Goal: Task Accomplishment & Management: Use online tool/utility

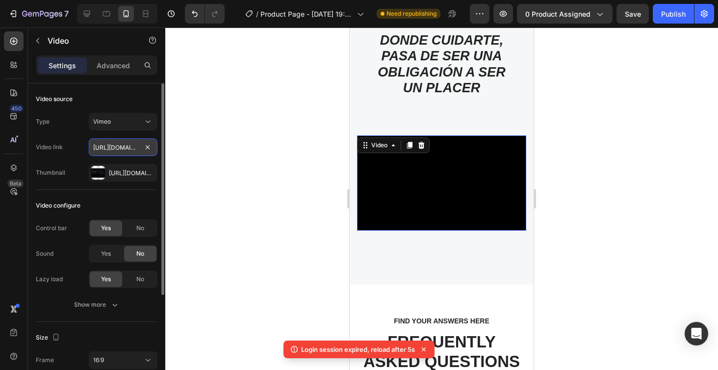
click at [124, 150] on input "[URL][DOMAIN_NAME]" at bounding box center [123, 147] width 69 height 18
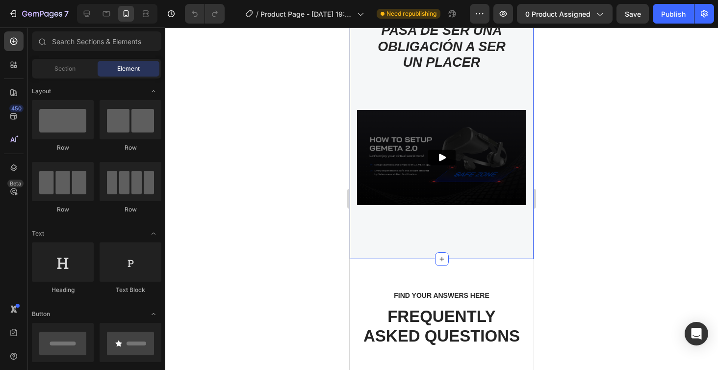
scroll to position [3023, 0]
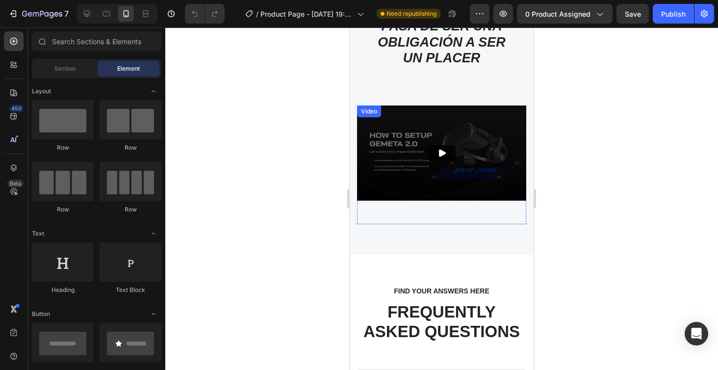
click at [397, 181] on img at bounding box center [441, 152] width 169 height 95
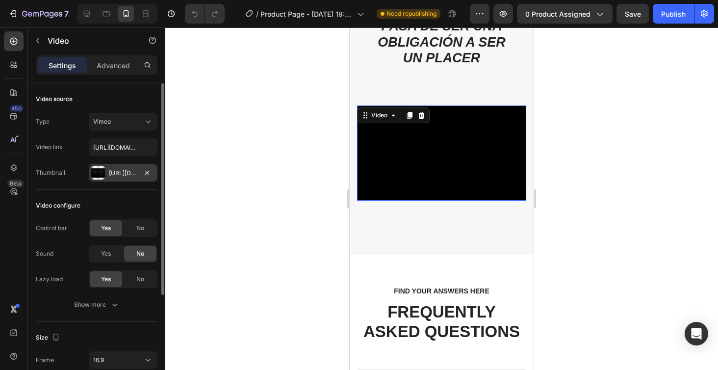
click at [122, 166] on div "Https://ucarecdn.Com/2d2f869d-4d8f-4117-a3fe-b8ae3ffe68b2/-/format/auto/" at bounding box center [123, 173] width 69 height 18
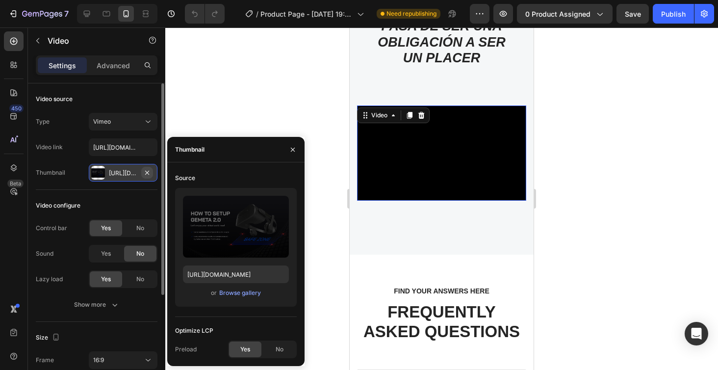
click at [150, 172] on icon "button" at bounding box center [147, 173] width 8 height 8
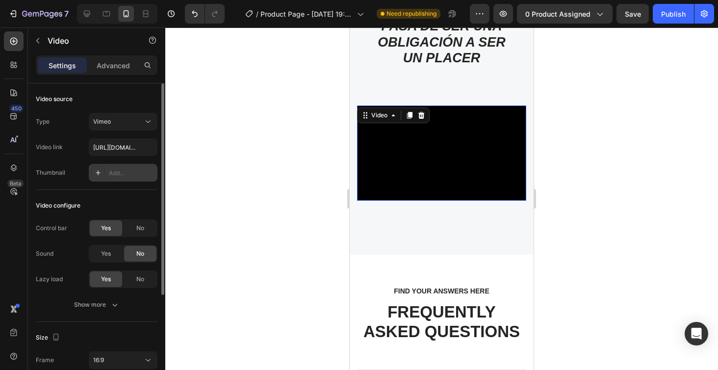
click at [110, 174] on div "Add..." at bounding box center [132, 173] width 46 height 9
type input "https://ucarecdn.com/06075225-af9e-460c-8e3c-6be63c0b773a/-/format/auto/"
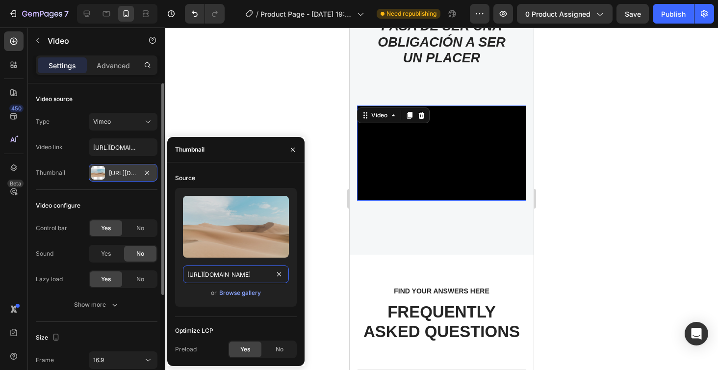
click at [261, 277] on input "https://ucarecdn.com/06075225-af9e-460c-8e3c-6be63c0b773a/-/format/auto/" at bounding box center [236, 274] width 106 height 18
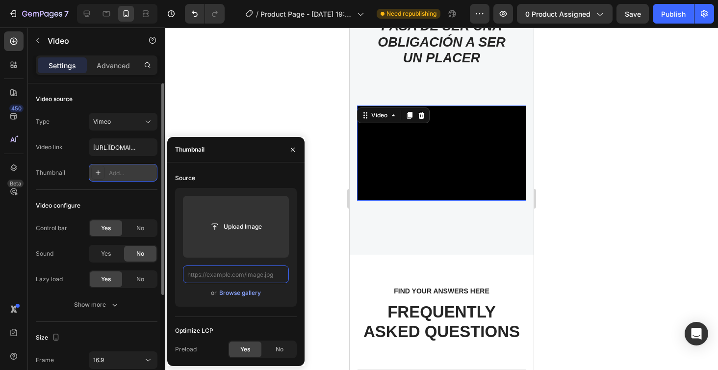
paste input "https://vimeo.com/1113559593?ts=0&share=copy"
type input "https://vimeo.com/1113559593?ts=0&share=copy"
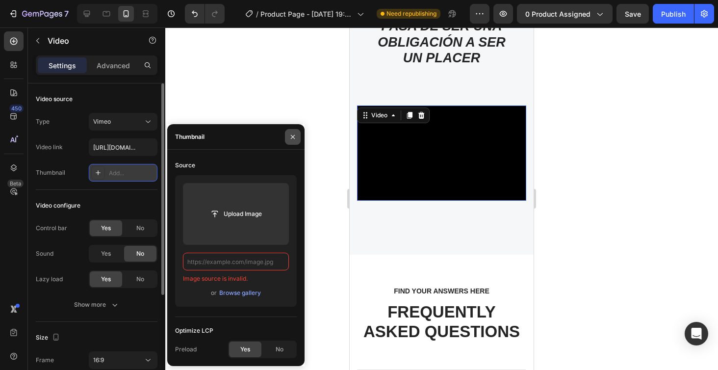
click at [295, 134] on icon "button" at bounding box center [293, 137] width 8 height 8
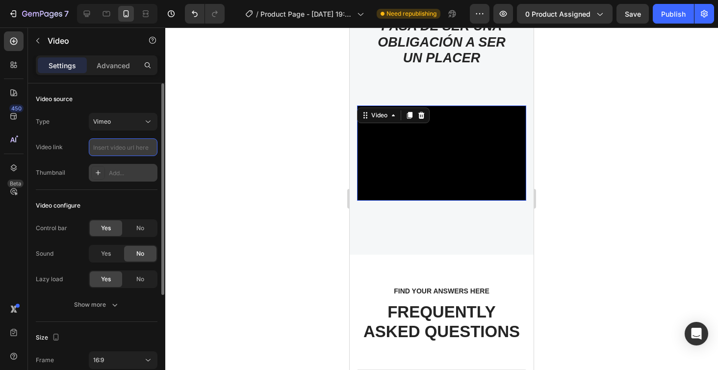
paste input "https://vimeo.com/1113559593?ts=0&share=copy"
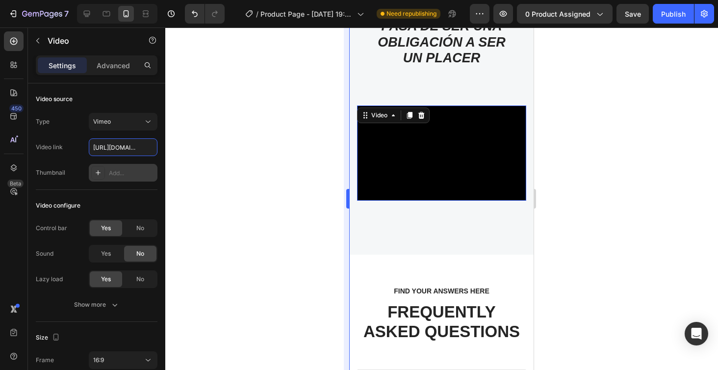
type input "https://vimeo.com/1113559593?ts=0&share=copy"
click at [581, 119] on div at bounding box center [441, 198] width 553 height 342
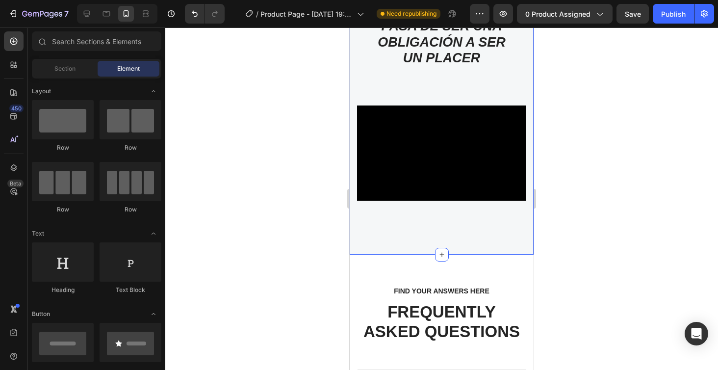
click at [589, 111] on div at bounding box center [441, 198] width 553 height 342
click at [616, 98] on div at bounding box center [441, 198] width 553 height 342
click at [424, 217] on div "Video" at bounding box center [441, 164] width 169 height 119
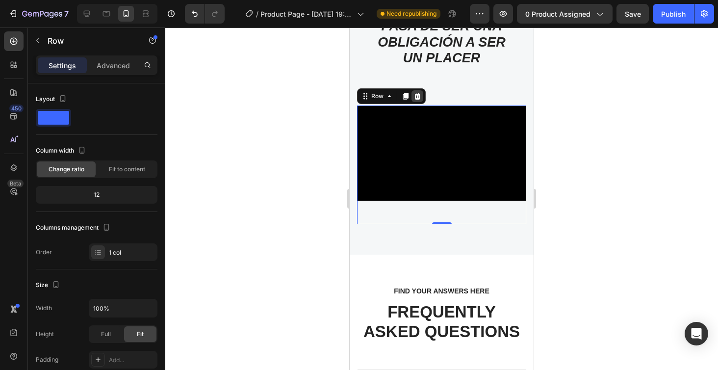
click at [421, 94] on div at bounding box center [418, 96] width 12 height 12
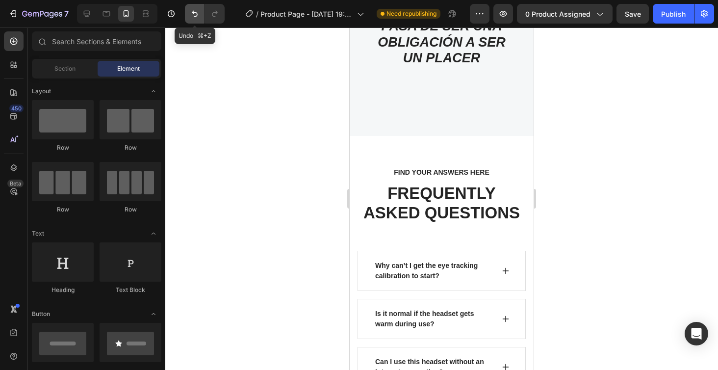
click at [198, 9] on icon "Undo/Redo" at bounding box center [195, 14] width 10 height 10
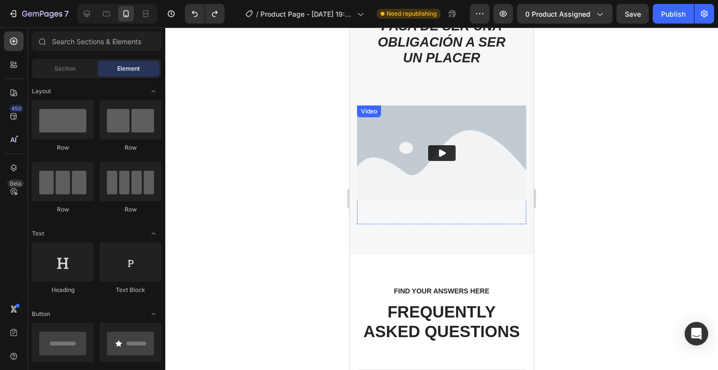
click at [429, 160] on img at bounding box center [441, 152] width 169 height 95
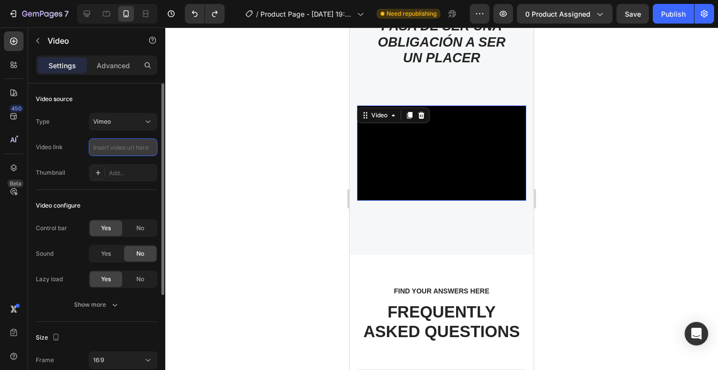
paste input "https://vimeo.com/1113559593?ts=0&share=copy"
type input "https://vimeo.com/1113559593?ts=0&share=copy"
click at [114, 253] on div "Yes" at bounding box center [106, 254] width 32 height 16
click at [135, 255] on div "No" at bounding box center [140, 254] width 32 height 16
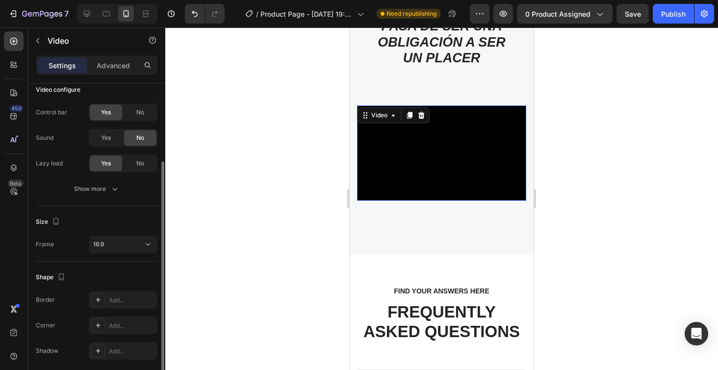
scroll to position [153, 0]
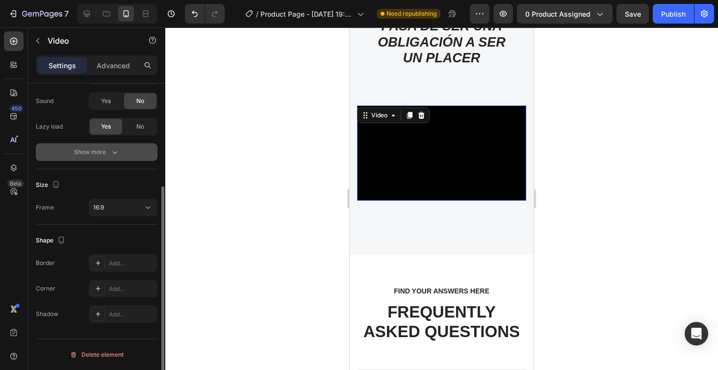
click at [108, 152] on div "Show more" at bounding box center [97, 152] width 46 height 10
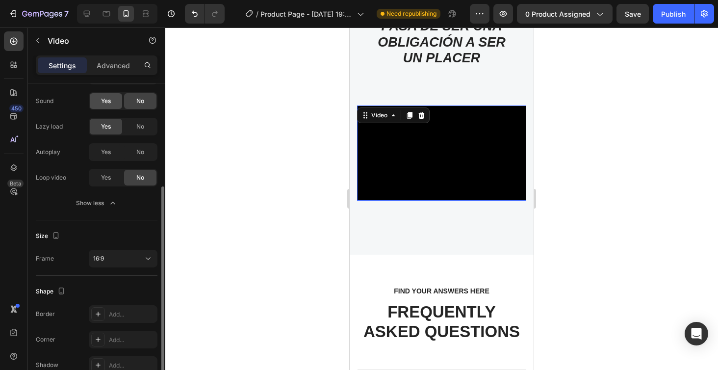
click at [111, 104] on span "Yes" at bounding box center [106, 101] width 10 height 9
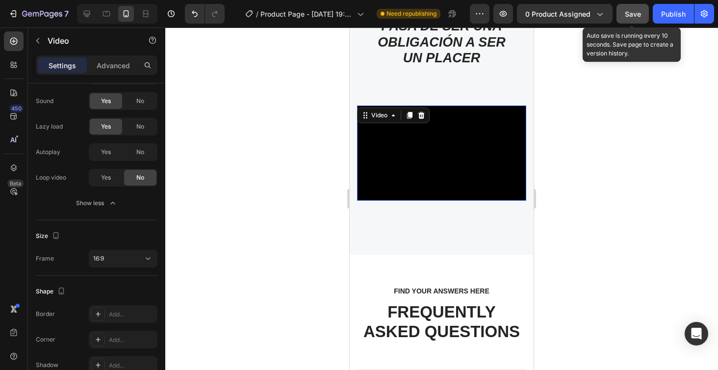
click at [633, 11] on span "Save" at bounding box center [633, 14] width 16 height 8
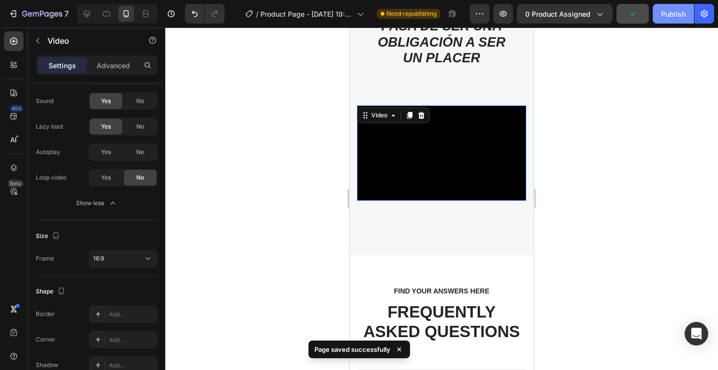
click at [668, 18] on div "Publish" at bounding box center [673, 14] width 25 height 10
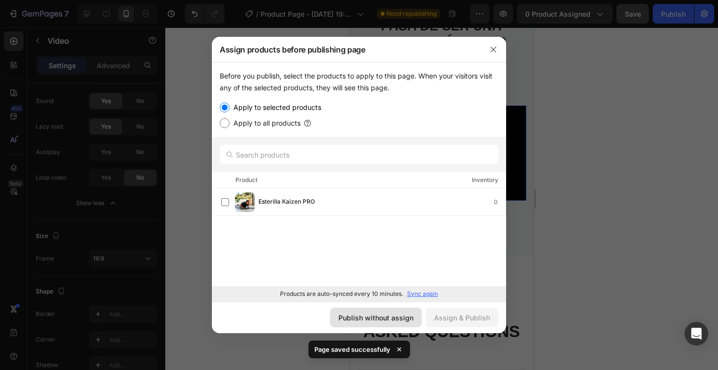
click at [408, 313] on div "Publish without assign" at bounding box center [375, 317] width 75 height 10
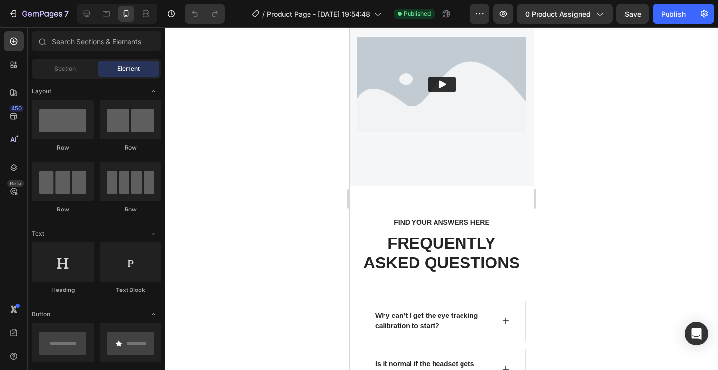
scroll to position [3101, 0]
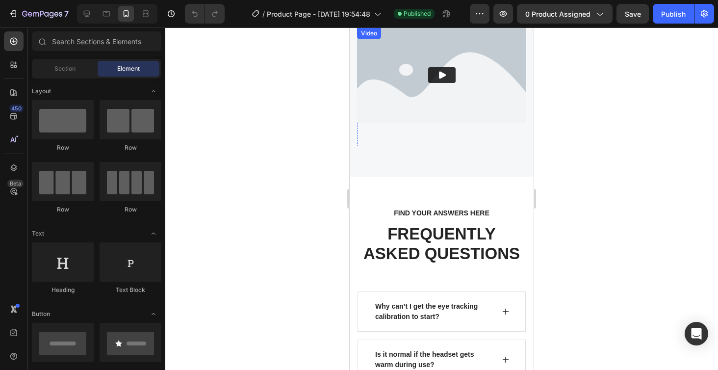
click at [436, 92] on img at bounding box center [441, 74] width 169 height 95
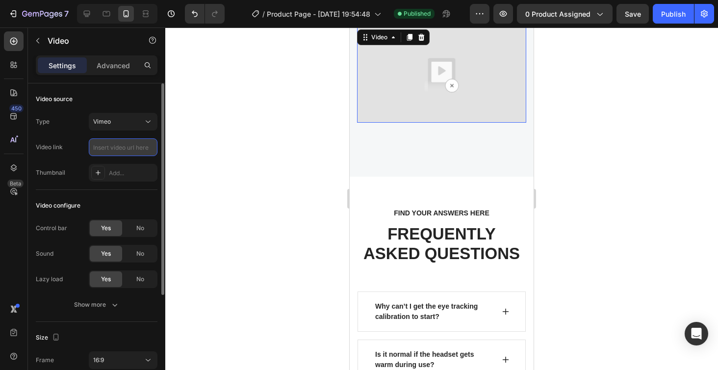
paste input "https://vimeo.com/1113559593/11a27c5d00?ts=0&share=copy"
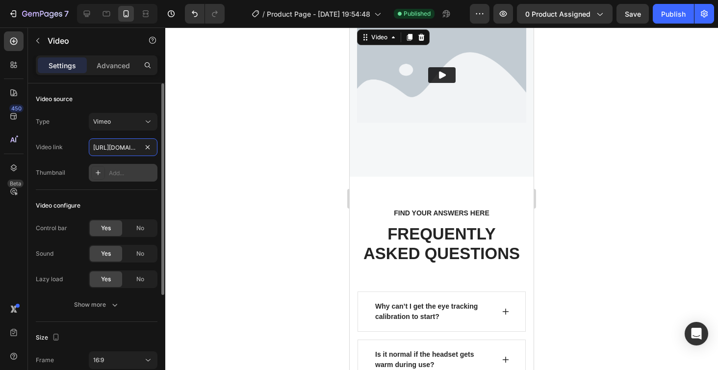
type input "https://vimeo.com/1113559593/11a27c5d00?ts=0&share=copy"
click at [109, 174] on div "Add..." at bounding box center [132, 173] width 46 height 9
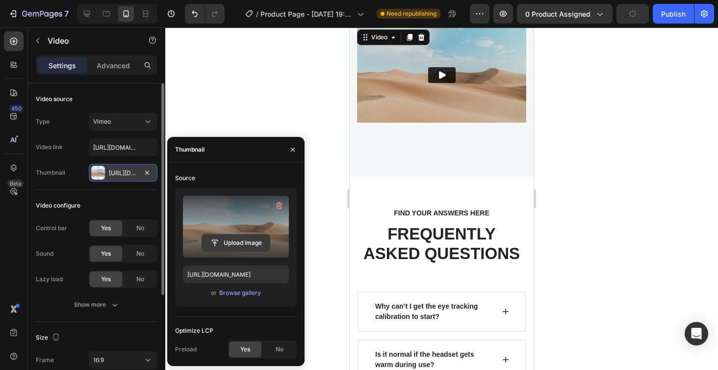
click at [245, 246] on input "file" at bounding box center [236, 242] width 68 height 17
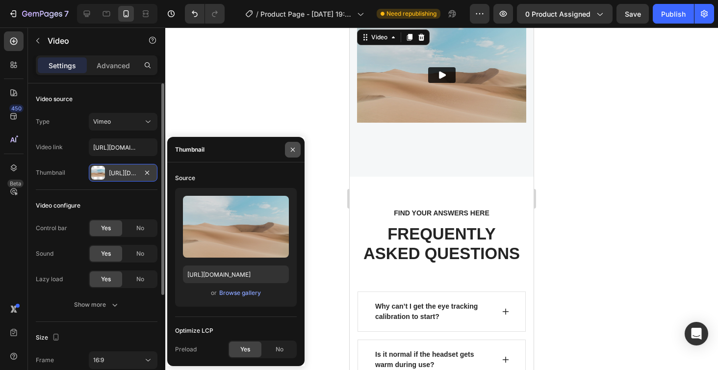
click at [294, 147] on icon "button" at bounding box center [293, 150] width 8 height 8
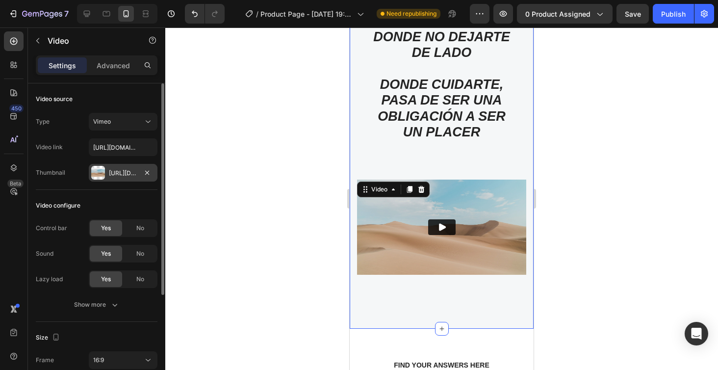
scroll to position [2938, 0]
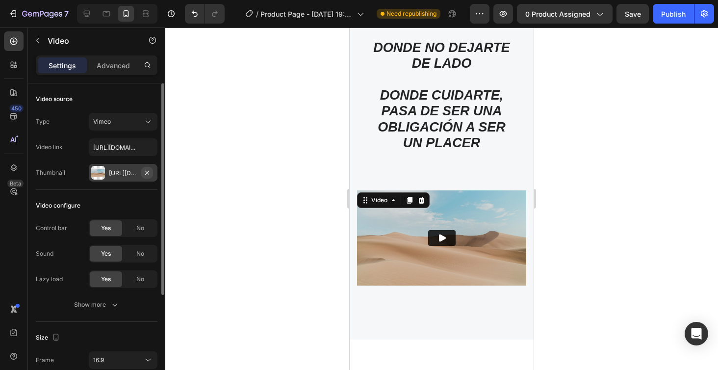
click at [149, 173] on icon "button" at bounding box center [147, 173] width 8 height 8
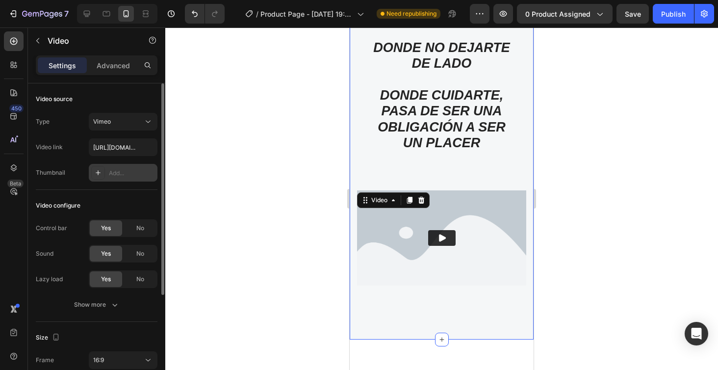
click at [98, 176] on icon at bounding box center [98, 173] width 8 height 8
type input "https://ucarecdn.com/06075225-af9e-460c-8e3c-6be63c0b773a/-/format/auto/"
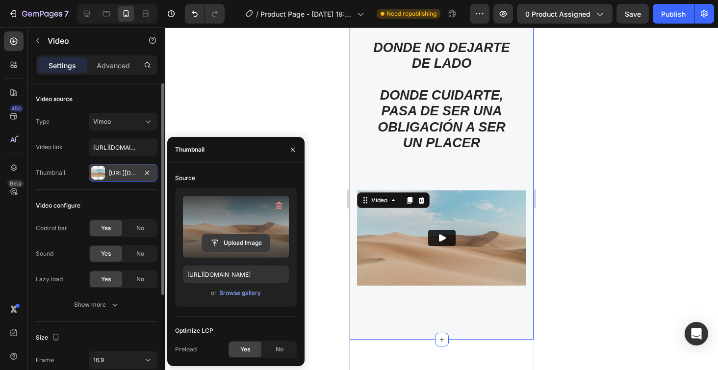
click at [237, 240] on input "file" at bounding box center [236, 242] width 68 height 17
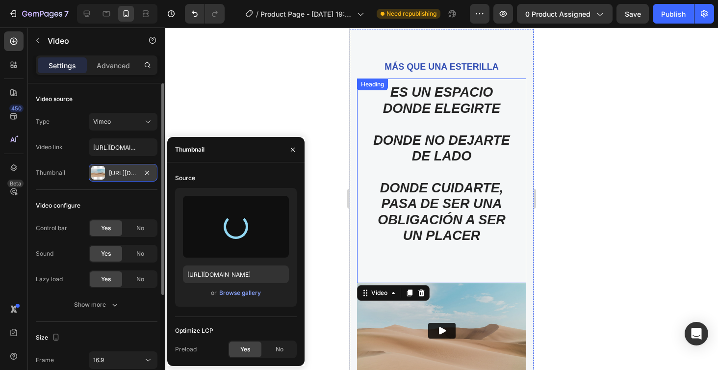
scroll to position [2845, 0]
click at [478, 233] on h2 "ES UN ESPACIO DONDE ELEGIRTE DONDE NO DEJARTE DE LADO DONDE CUIDARTE, PASA DE S…" at bounding box center [441, 181] width 169 height 205
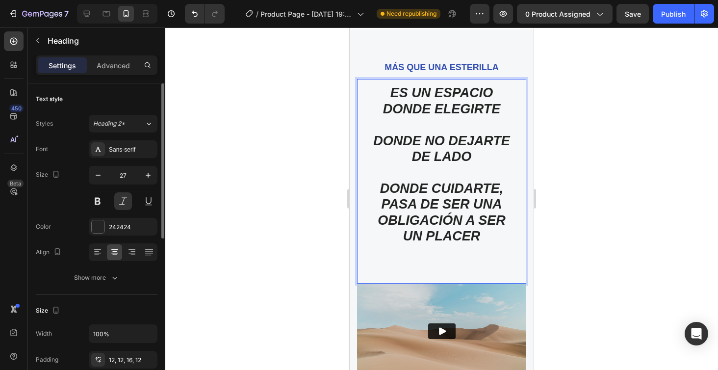
click at [478, 233] on p "ES UN ESPACIO DONDE ELEGIRTE DONDE NO DEJARTE DE LADO DONDE CUIDARTE, PASA DE S…" at bounding box center [441, 180] width 157 height 191
click at [483, 233] on p "ES UN ESPACIO DONDE ELEGIRTE DONDE NO DEJARTE DE LADO DONDE CUIDARTE, PASA DE S…" at bounding box center [441, 180] width 157 height 191
click at [260, 168] on div at bounding box center [441, 198] width 553 height 342
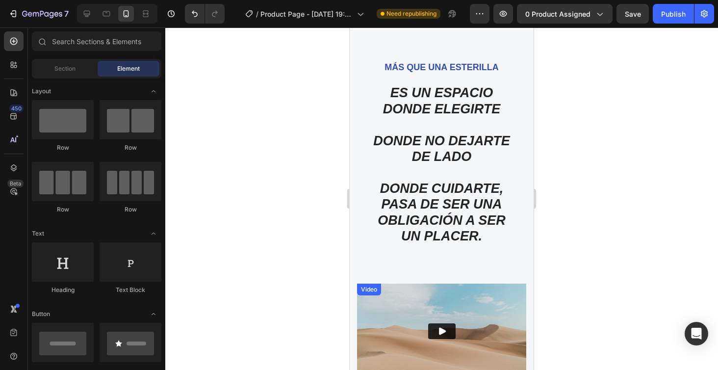
click at [403, 311] on img at bounding box center [441, 331] width 169 height 95
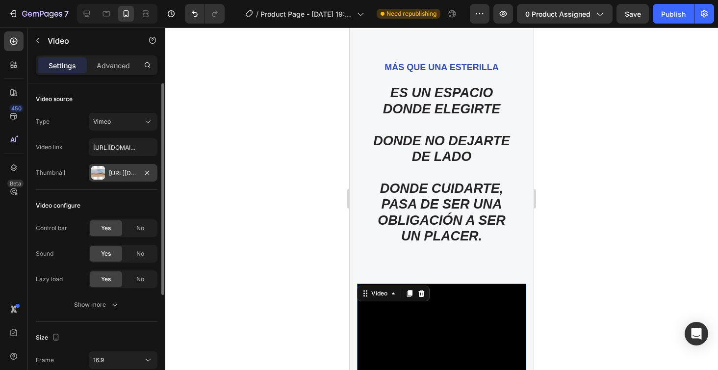
click at [126, 178] on div "Https://ucarecdn.Com/06075225-af9e-460c-8e3c-6be63c0b773a/-/format/auto/" at bounding box center [123, 173] width 69 height 18
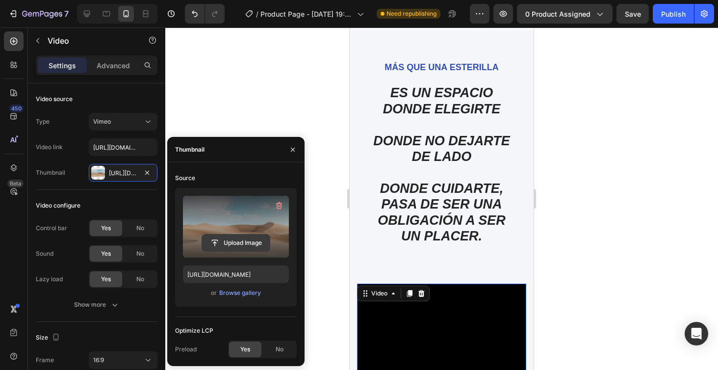
click at [235, 240] on input "file" at bounding box center [236, 242] width 68 height 17
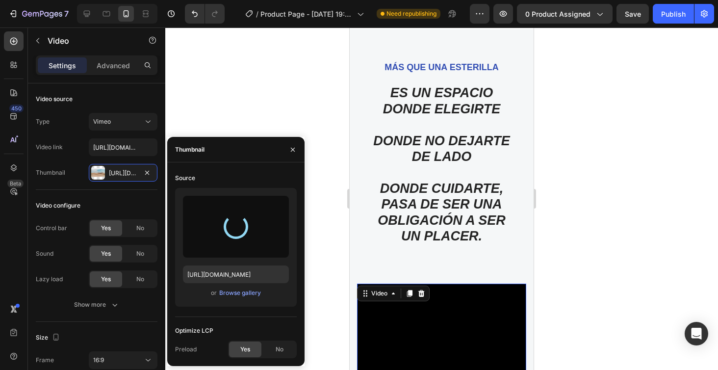
type input "https://cdn.shopify.com/s/files/1/0945/3954/6965/files/gempages_580797829136516…"
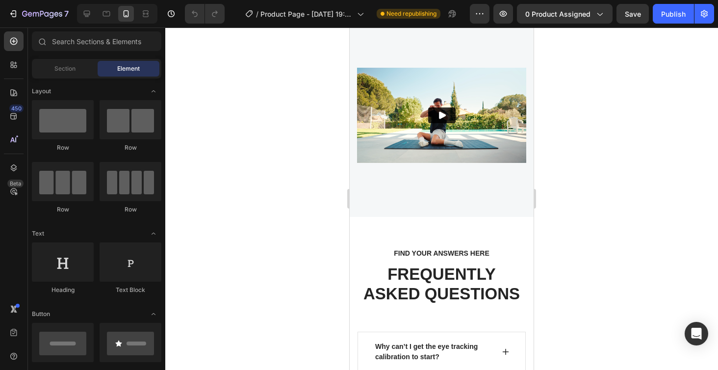
scroll to position [3051, 0]
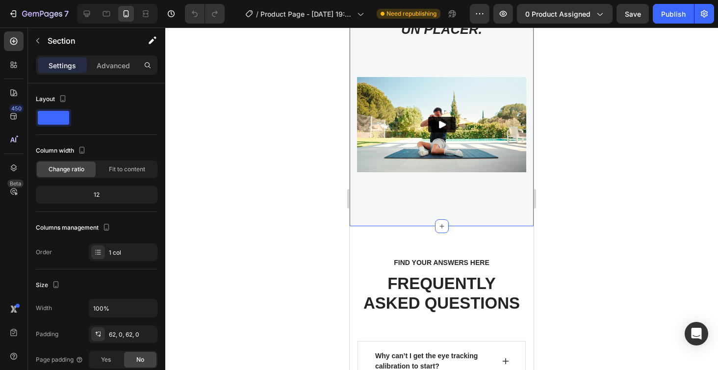
click at [497, 200] on div "MÁS QUE UNA ESTERILLA Text block ES UN ESPACIO DONDE ELEGIRTE DONDE NO DEJARTE …" at bounding box center [442, 24] width 184 height 403
click at [122, 337] on div "62, 0, 62, 0" at bounding box center [123, 334] width 28 height 9
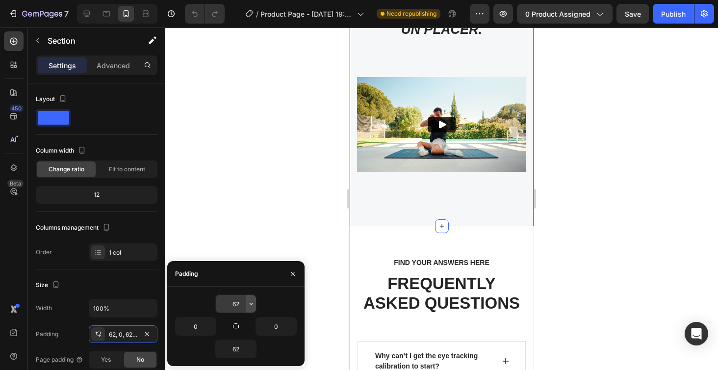
click at [251, 304] on icon "button" at bounding box center [251, 304] width 3 height 2
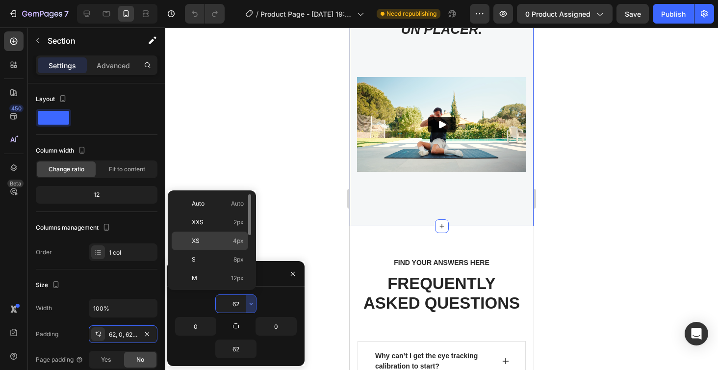
click at [239, 238] on span "4px" at bounding box center [238, 240] width 11 height 9
type input "4"
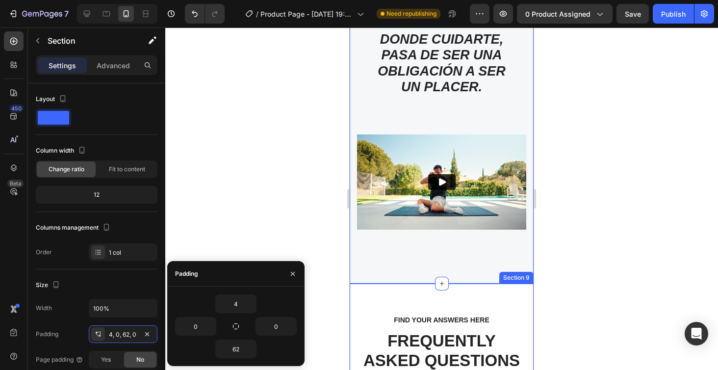
scroll to position [2956, 0]
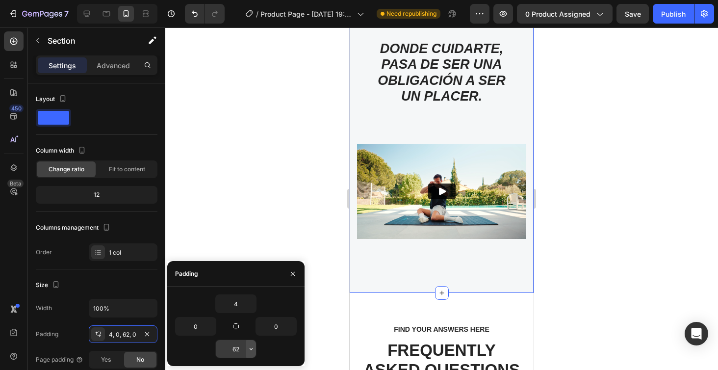
click at [247, 351] on icon "button" at bounding box center [251, 349] width 8 height 8
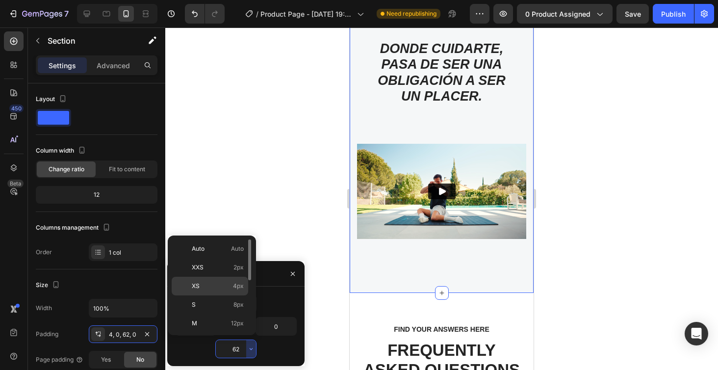
click at [238, 295] on div "XS 4px" at bounding box center [210, 304] width 77 height 19
type input "4"
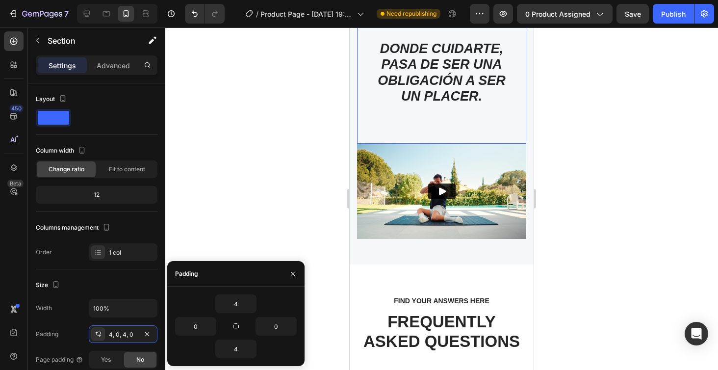
click at [449, 81] on h2 "ES UN ESPACIO DONDE ELEGIRTE DONDE NO DEJARTE DE LADO DONDE CUIDARTE, PASA DE S…" at bounding box center [441, 41] width 169 height 205
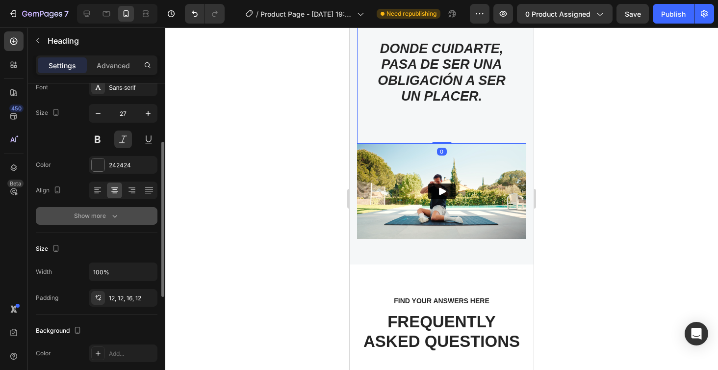
scroll to position [81, 0]
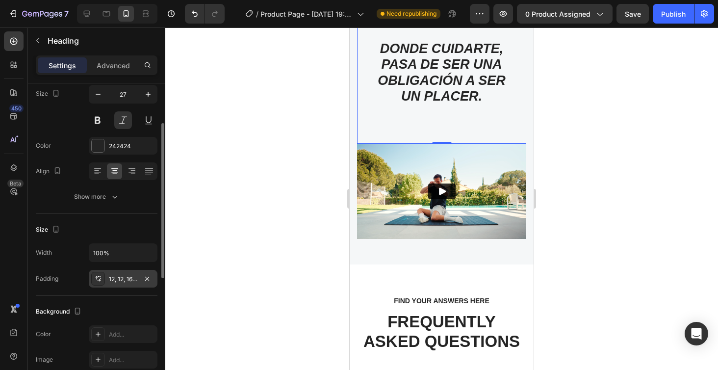
click at [132, 281] on div "12, 12, 16, 12" at bounding box center [123, 279] width 28 height 9
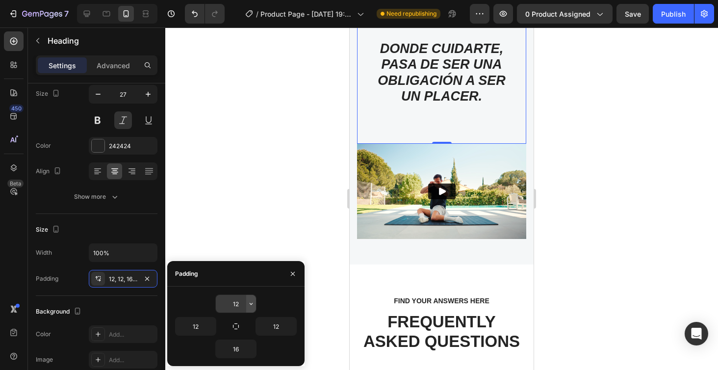
click at [250, 306] on icon "button" at bounding box center [251, 304] width 8 height 8
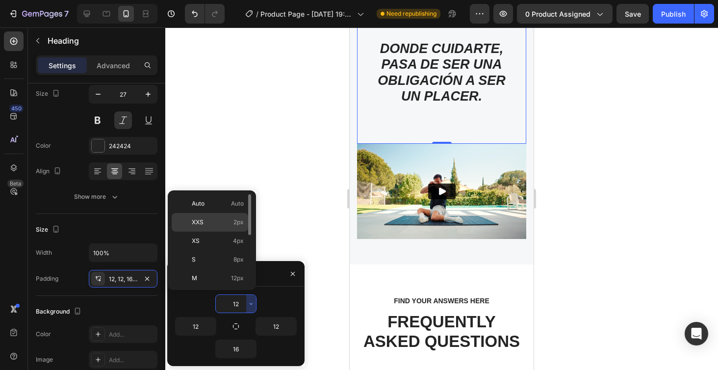
click at [238, 221] on span "2px" at bounding box center [238, 222] width 10 height 9
type input "2"
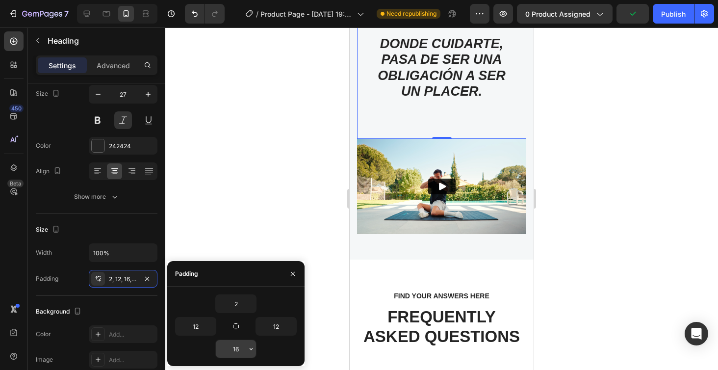
click at [248, 350] on icon "button" at bounding box center [251, 349] width 8 height 8
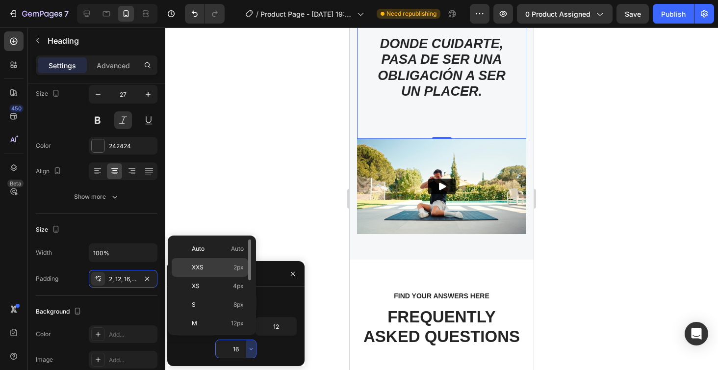
click at [238, 263] on span "2px" at bounding box center [238, 267] width 10 height 9
type input "2"
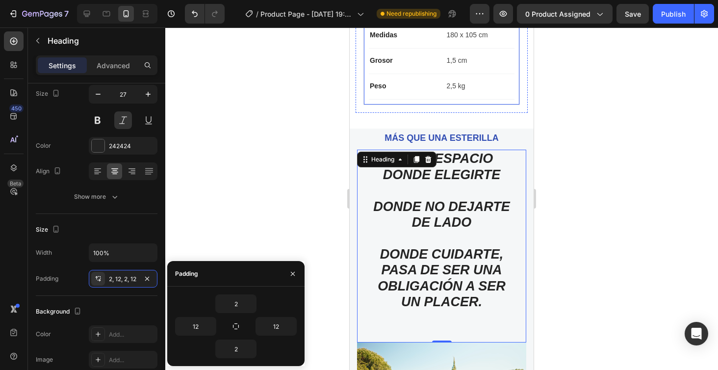
scroll to position [2746, 0]
click at [252, 307] on icon "button" at bounding box center [251, 304] width 8 height 8
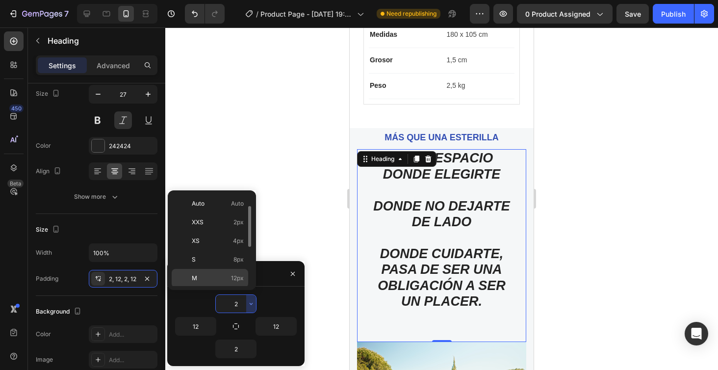
scroll to position [29, 0]
click at [236, 271] on span "16px" at bounding box center [237, 267] width 13 height 9
type input "16"
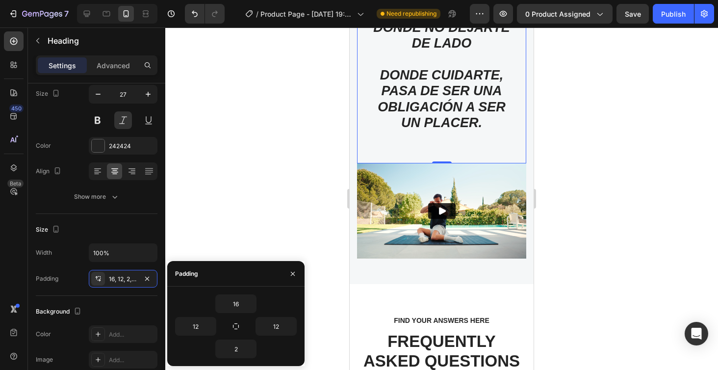
scroll to position [2932, 0]
click at [396, 229] on img at bounding box center [441, 210] width 169 height 95
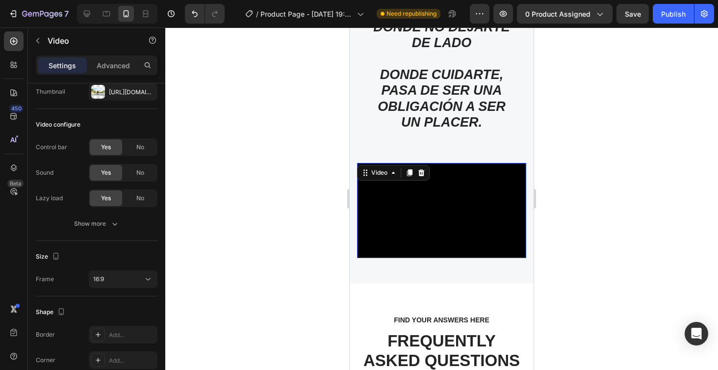
scroll to position [0, 0]
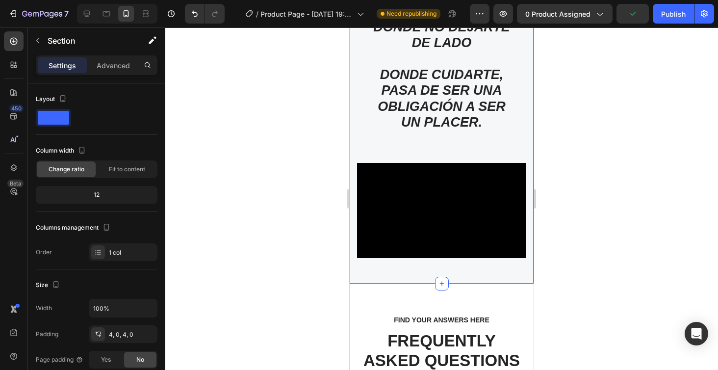
click at [530, 187] on div "MÁS QUE UNA ESTERILLA Text block ES UN ESPACIO DONDE ELEGIRTE DONDE NO DEJARTE …" at bounding box center [442, 112] width 184 height 341
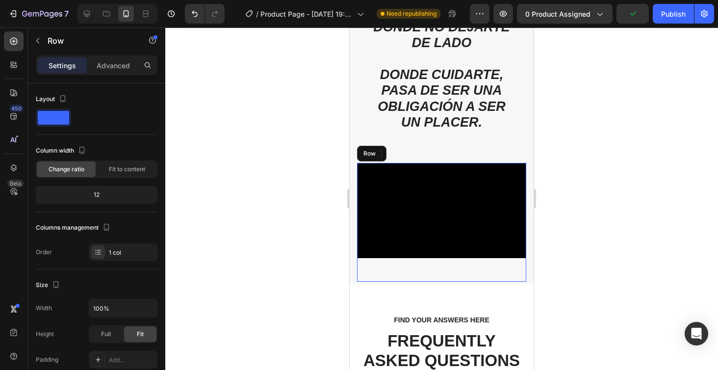
click at [493, 264] on div "Video" at bounding box center [441, 222] width 169 height 119
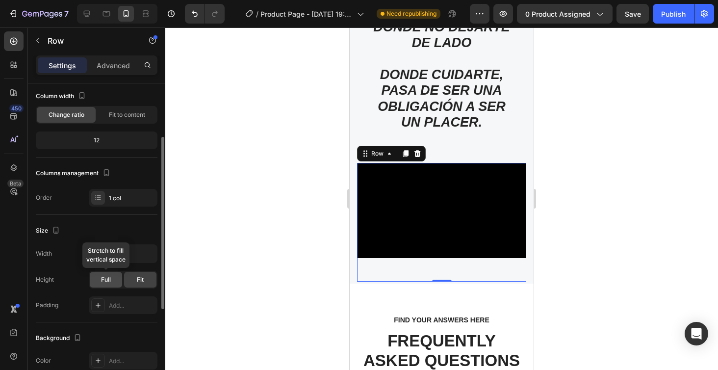
scroll to position [70, 0]
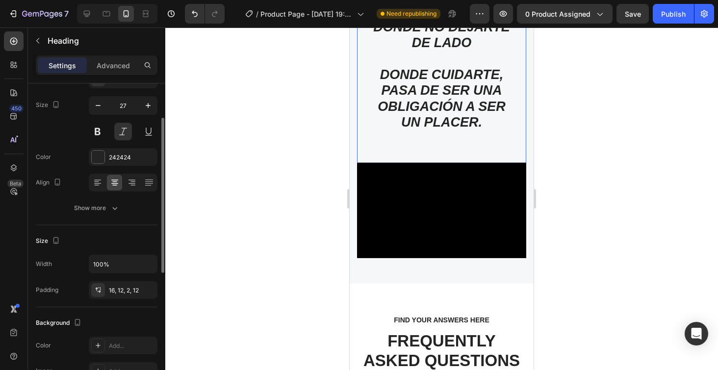
click at [447, 141] on h2 "ES UN ESPACIO DONDE ELEGIRTE DONDE NO DEJARTE DE LADO DONDE CUIDARTE, PASA DE S…" at bounding box center [441, 63] width 169 height 200
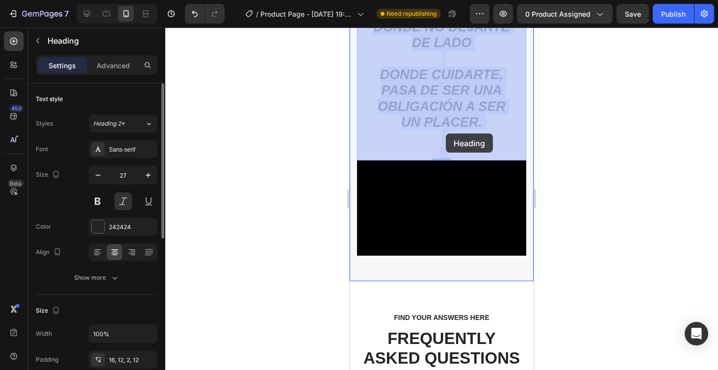
drag, startPoint x: 447, startPoint y: 157, endPoint x: 445, endPoint y: 135, distance: 22.6
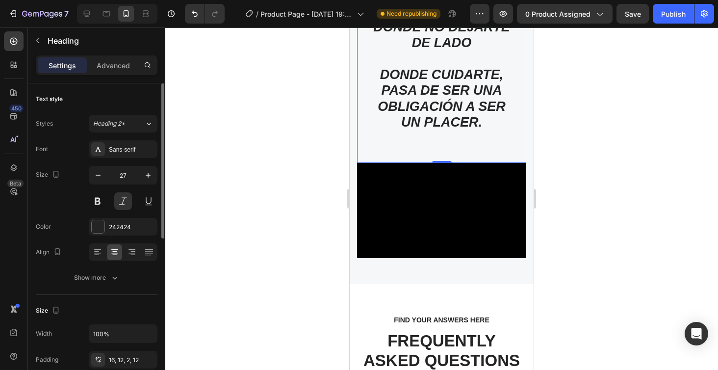
click at [550, 153] on div at bounding box center [441, 198] width 553 height 342
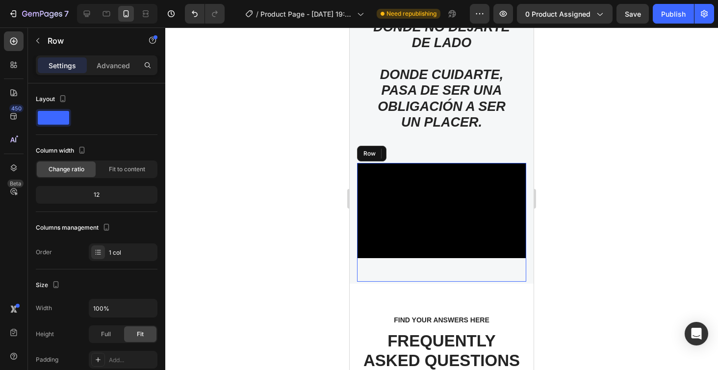
click at [420, 270] on div "Video" at bounding box center [441, 222] width 169 height 119
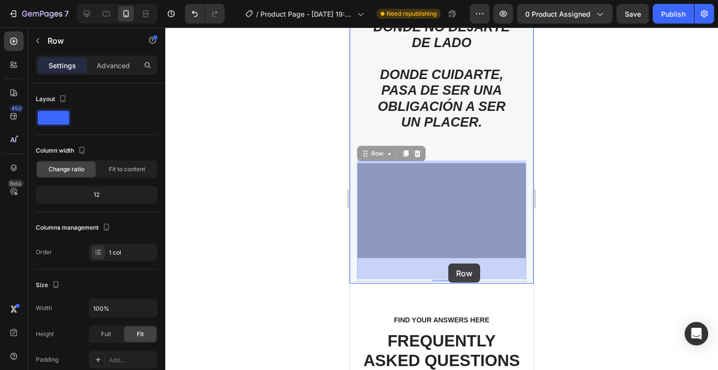
drag, startPoint x: 449, startPoint y: 276, endPoint x: 448, endPoint y: 263, distance: 12.8
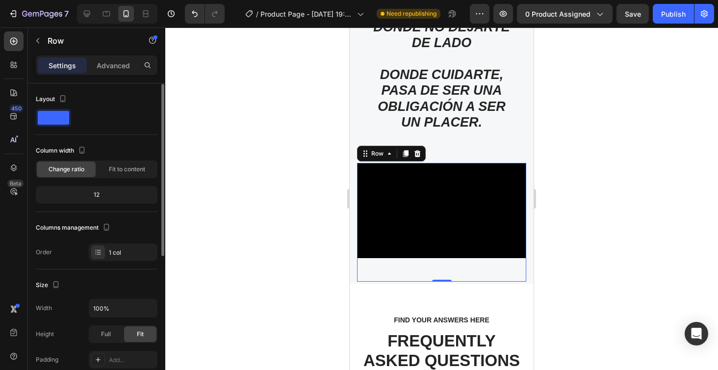
scroll to position [0, 0]
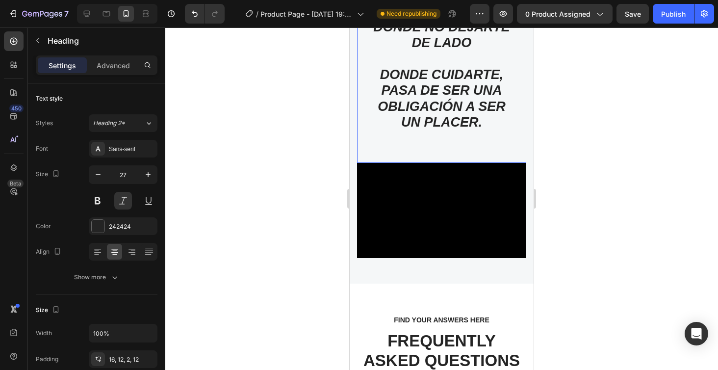
click at [473, 155] on p "ES UN ESPACIO DONDE ELEGIRTE DONDE NO DEJARTE DE LADO DONDE CUIDARTE, PASA DE S…" at bounding box center [441, 66] width 157 height 191
click at [133, 357] on div "16, 12, 2, 12" at bounding box center [123, 360] width 28 height 9
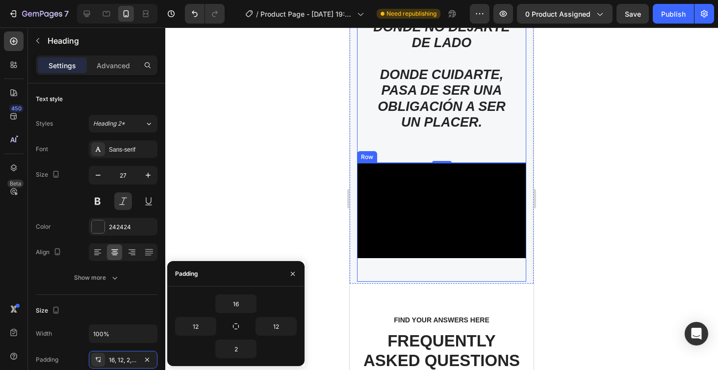
click at [511, 262] on div "Video" at bounding box center [441, 222] width 169 height 119
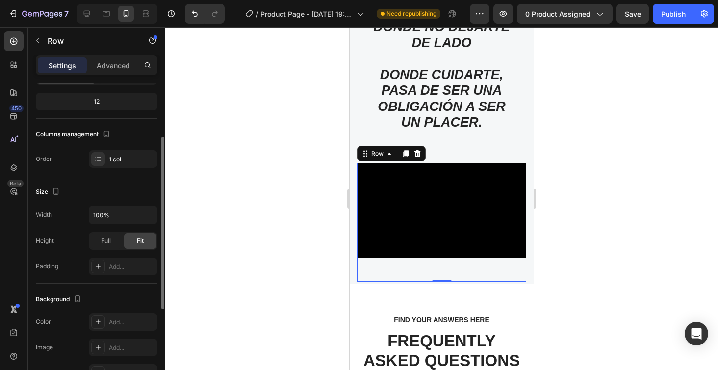
scroll to position [95, 0]
click at [120, 266] on div "Add..." at bounding box center [132, 265] width 46 height 9
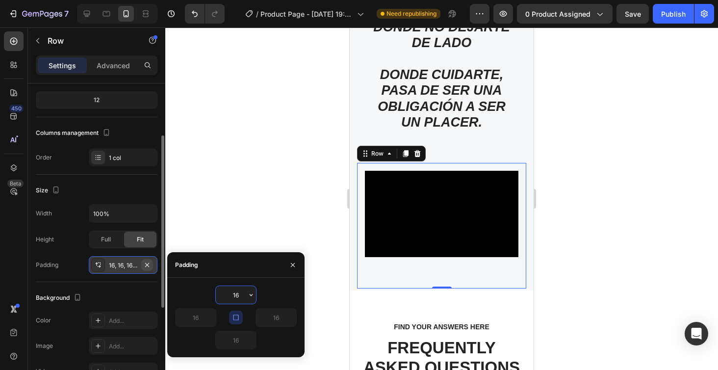
click at [149, 265] on icon "button" at bounding box center [147, 265] width 8 height 8
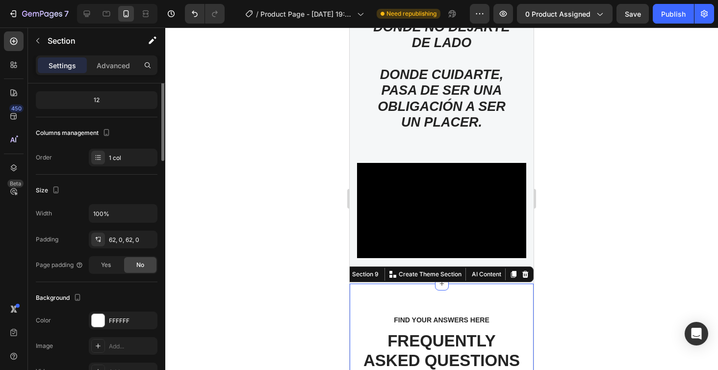
scroll to position [0, 0]
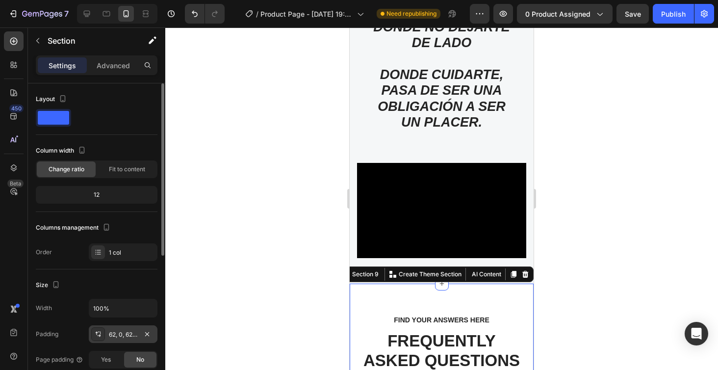
click at [122, 331] on div "62, 0, 62, 0" at bounding box center [123, 334] width 28 height 9
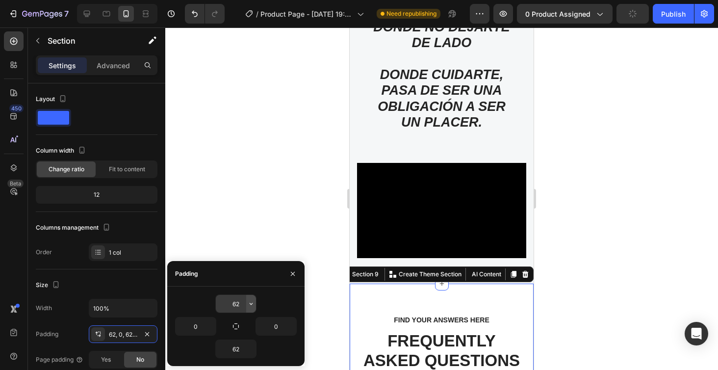
click at [249, 302] on icon "button" at bounding box center [251, 304] width 8 height 8
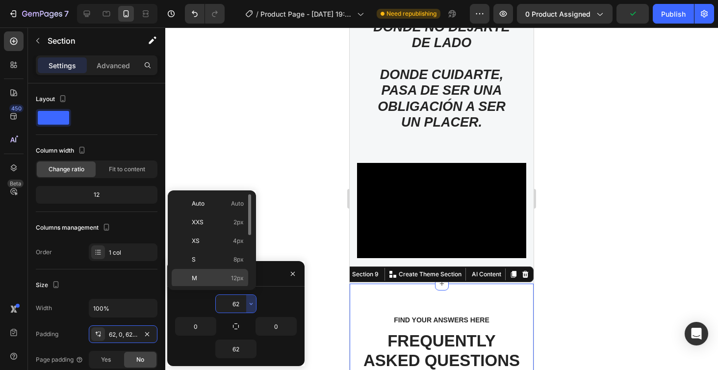
click at [241, 274] on span "12px" at bounding box center [237, 278] width 13 height 9
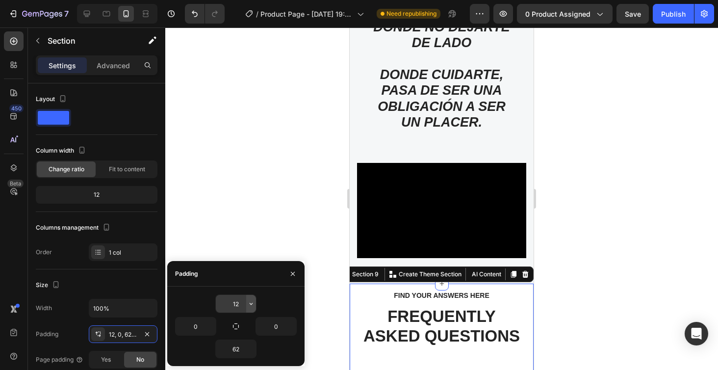
click at [248, 305] on icon "button" at bounding box center [251, 304] width 8 height 8
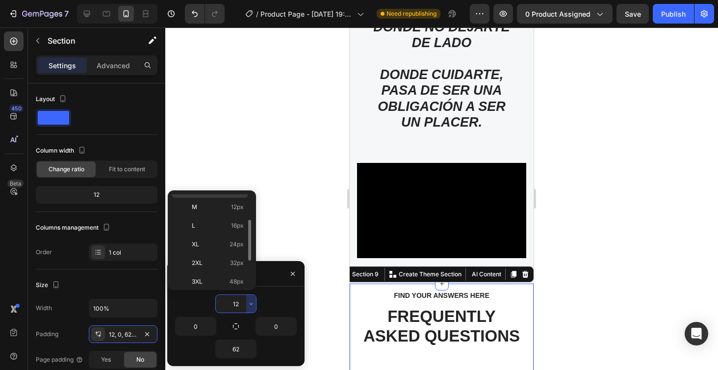
scroll to position [72, 0]
click at [233, 253] on div "XL 24px" at bounding box center [210, 262] width 77 height 19
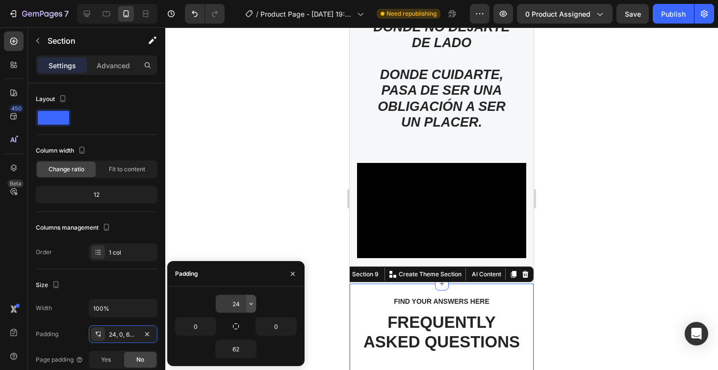
click at [251, 301] on icon "button" at bounding box center [251, 304] width 8 height 8
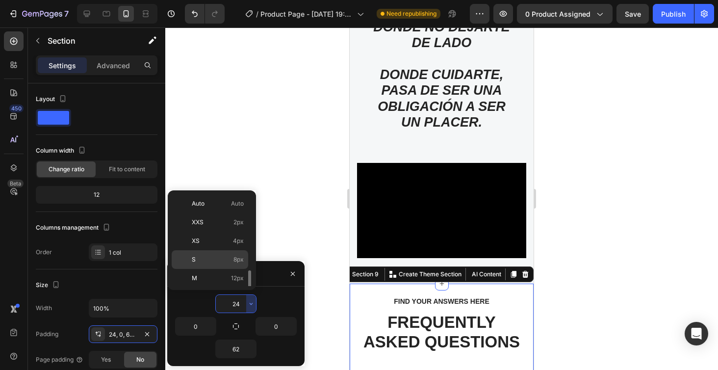
scroll to position [89, 0]
click at [235, 263] on span "48px" at bounding box center [237, 263] width 14 height 9
type input "48"
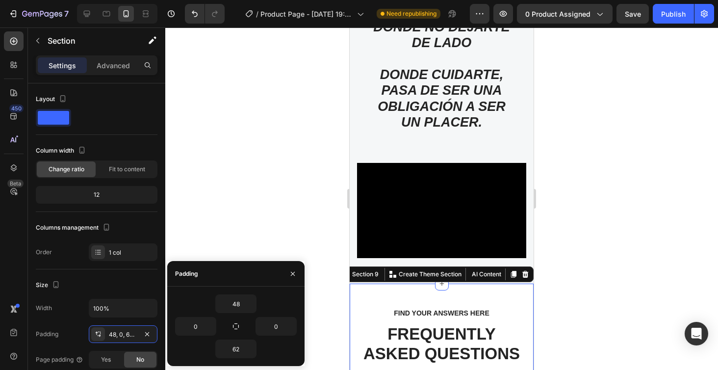
click at [600, 223] on div at bounding box center [441, 198] width 553 height 342
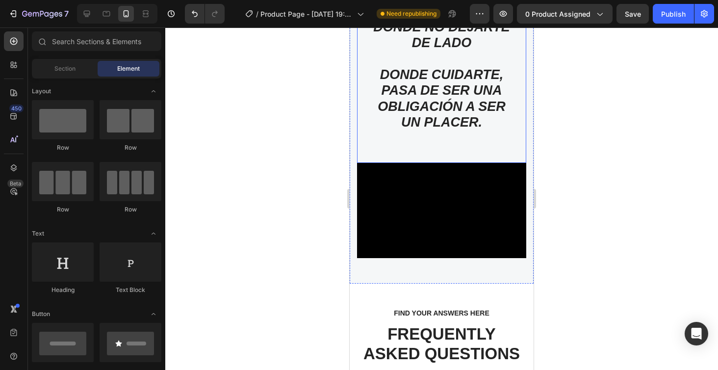
click at [438, 137] on p "ES UN ESPACIO DONDE ELEGIRTE DONDE NO DEJARTE DE LADO DONDE CUIDARTE, PASA DE S…" at bounding box center [441, 66] width 157 height 191
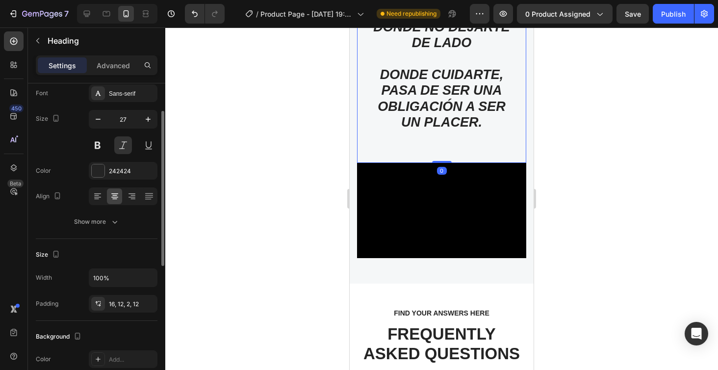
scroll to position [57, 0]
click at [121, 303] on div "16, 12, 2, 12" at bounding box center [123, 303] width 28 height 9
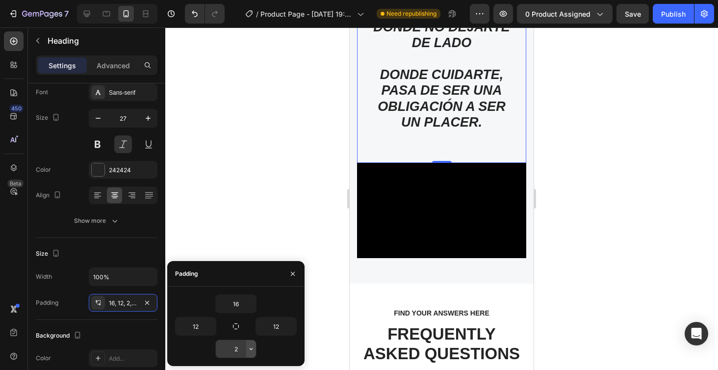
click at [249, 350] on icon "button" at bounding box center [251, 349] width 8 height 8
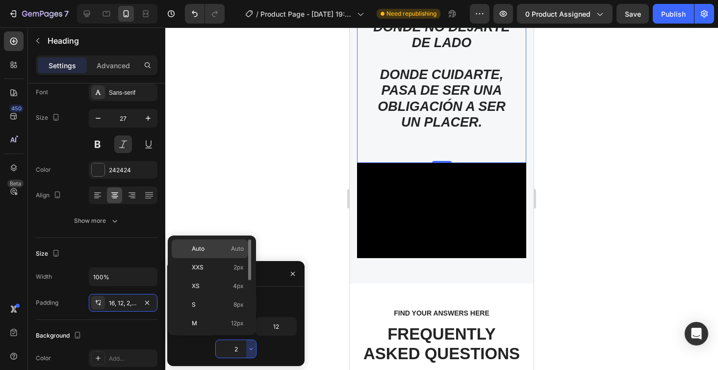
click at [234, 249] on span "Auto" at bounding box center [237, 248] width 13 height 9
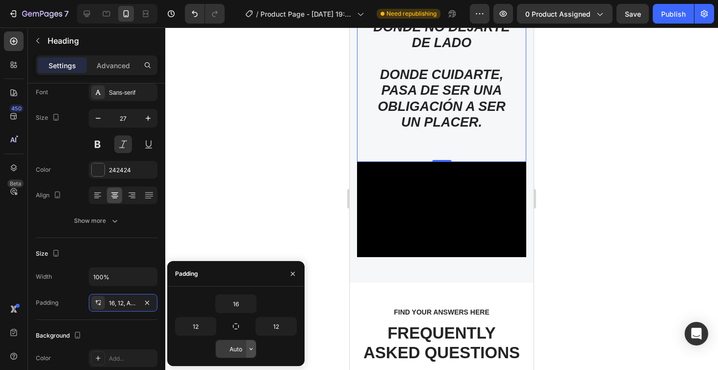
click at [252, 351] on icon "button" at bounding box center [251, 349] width 8 height 8
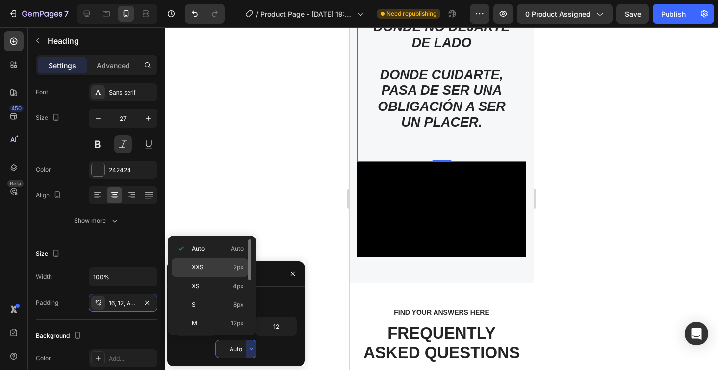
click at [240, 267] on span "2px" at bounding box center [238, 267] width 10 height 9
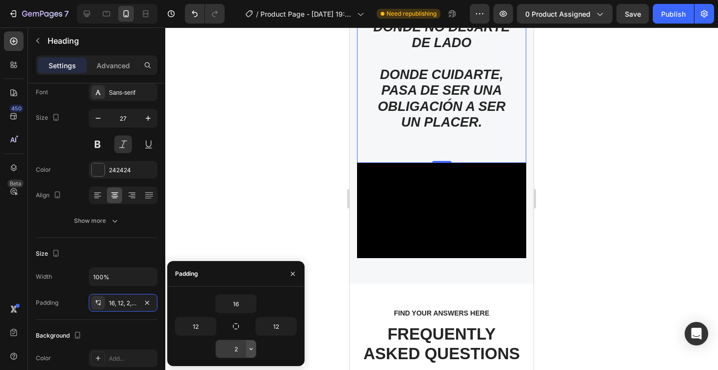
click at [251, 353] on button "button" at bounding box center [251, 349] width 10 height 18
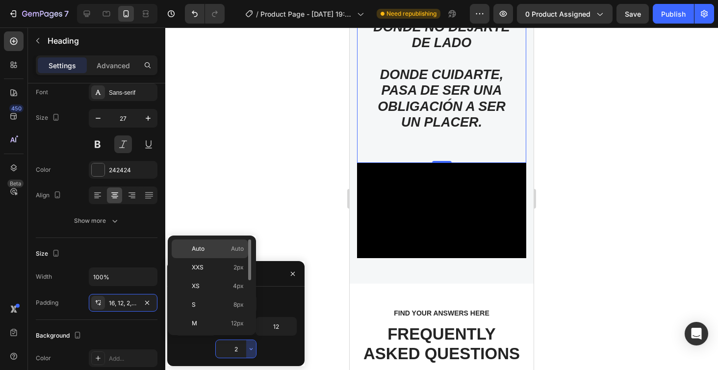
click at [235, 258] on div "Auto Auto" at bounding box center [210, 267] width 77 height 19
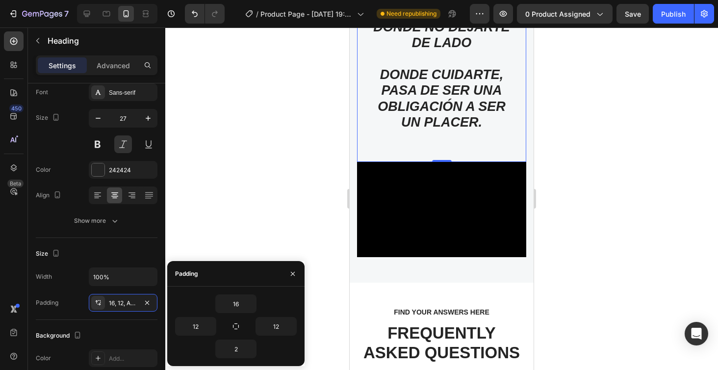
type input "Auto"
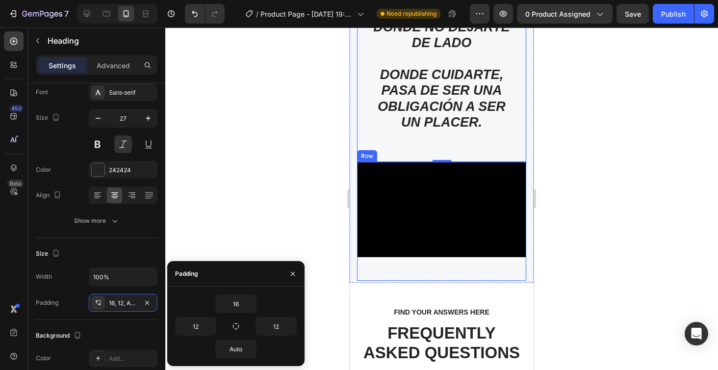
click at [442, 269] on div "Video" at bounding box center [441, 221] width 169 height 119
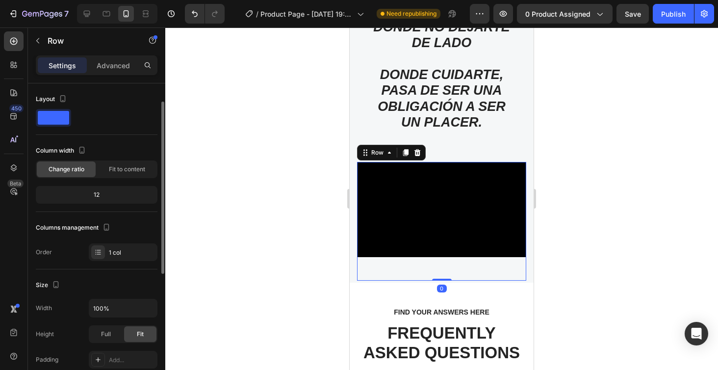
scroll to position [87, 0]
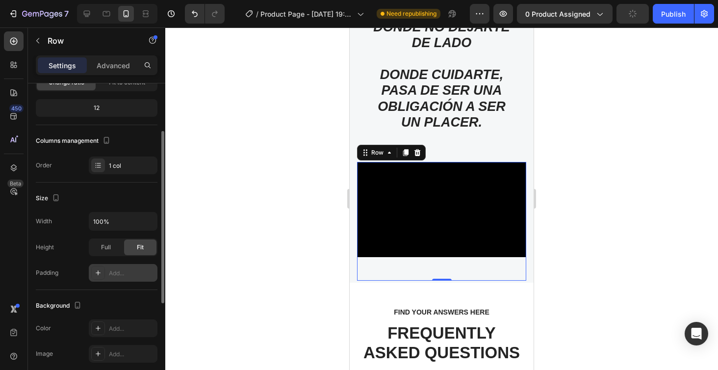
click at [141, 274] on div "Add..." at bounding box center [132, 273] width 46 height 9
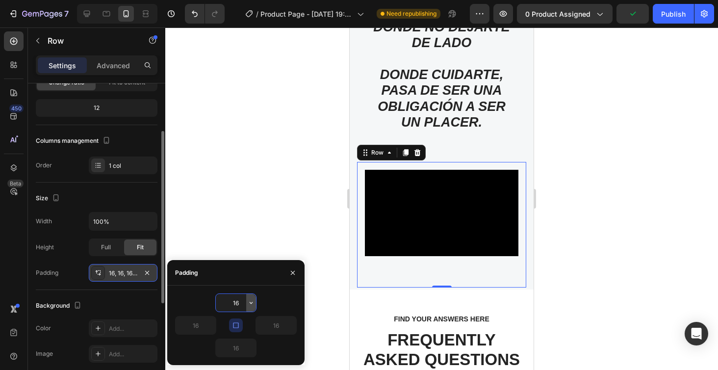
click at [252, 303] on icon "button" at bounding box center [251, 303] width 3 height 2
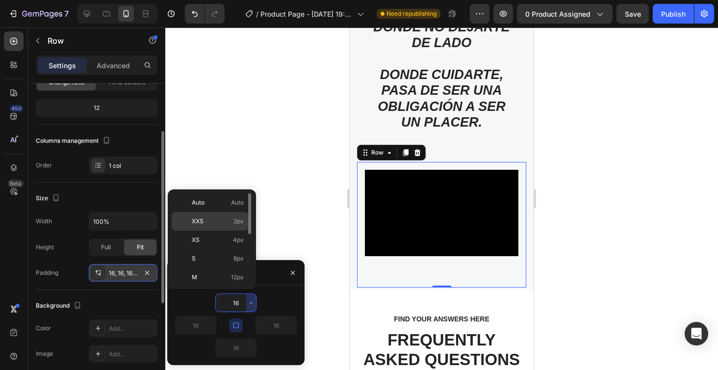
click at [230, 221] on p "XXS 2px" at bounding box center [218, 221] width 52 height 9
type input "2"
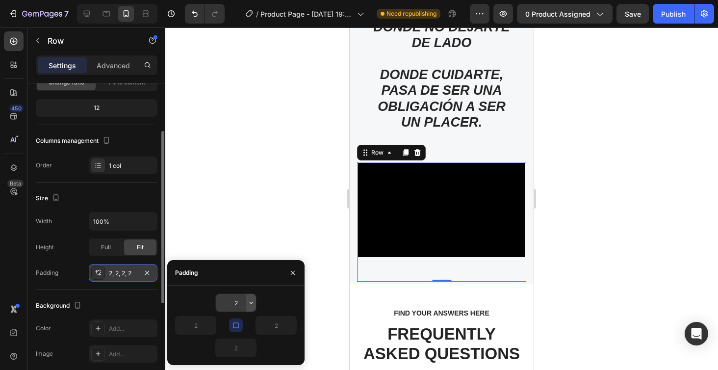
click at [250, 302] on icon "button" at bounding box center [251, 303] width 3 height 2
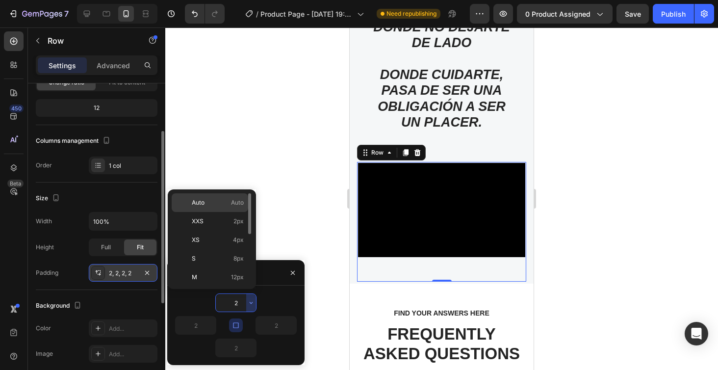
click at [239, 212] on div "Auto Auto" at bounding box center [210, 221] width 77 height 19
type input "Auto"
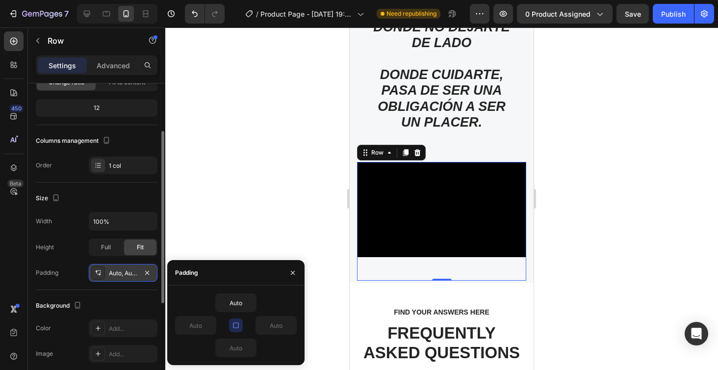
click at [278, 190] on div at bounding box center [441, 198] width 553 height 342
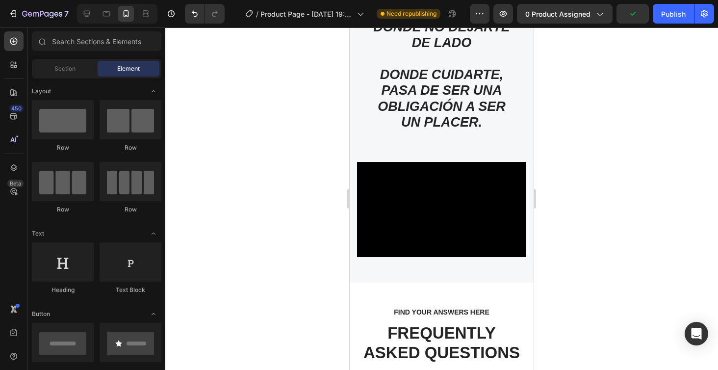
click at [614, 208] on div at bounding box center [441, 198] width 553 height 342
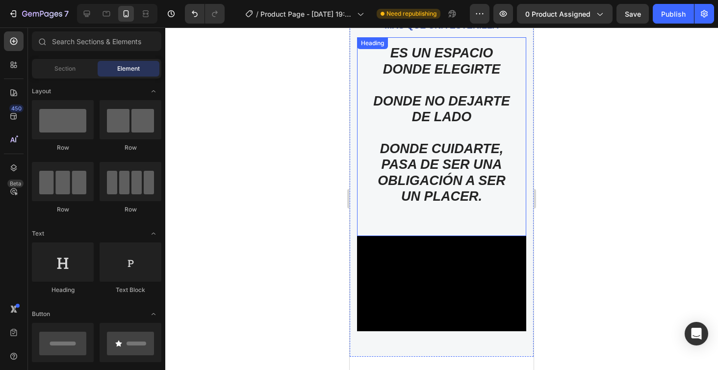
scroll to position [2902, 0]
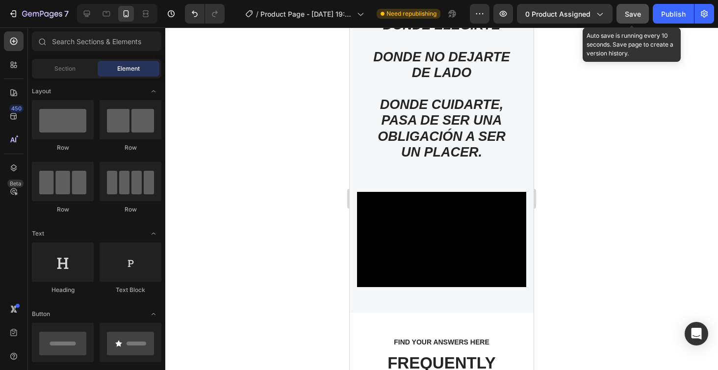
click at [635, 19] on button "Save" at bounding box center [633, 14] width 32 height 20
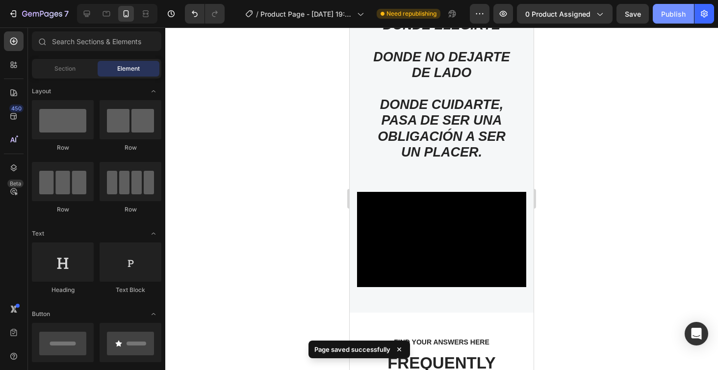
click at [674, 15] on div "Publish" at bounding box center [673, 14] width 25 height 10
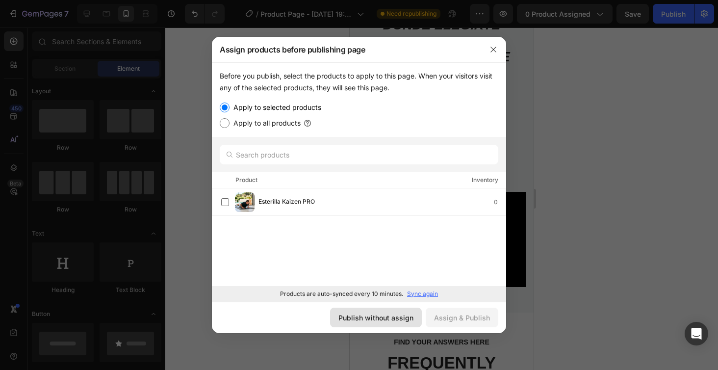
click at [370, 321] on div "Publish without assign" at bounding box center [375, 317] width 75 height 10
